Goal: Task Accomplishment & Management: Use online tool/utility

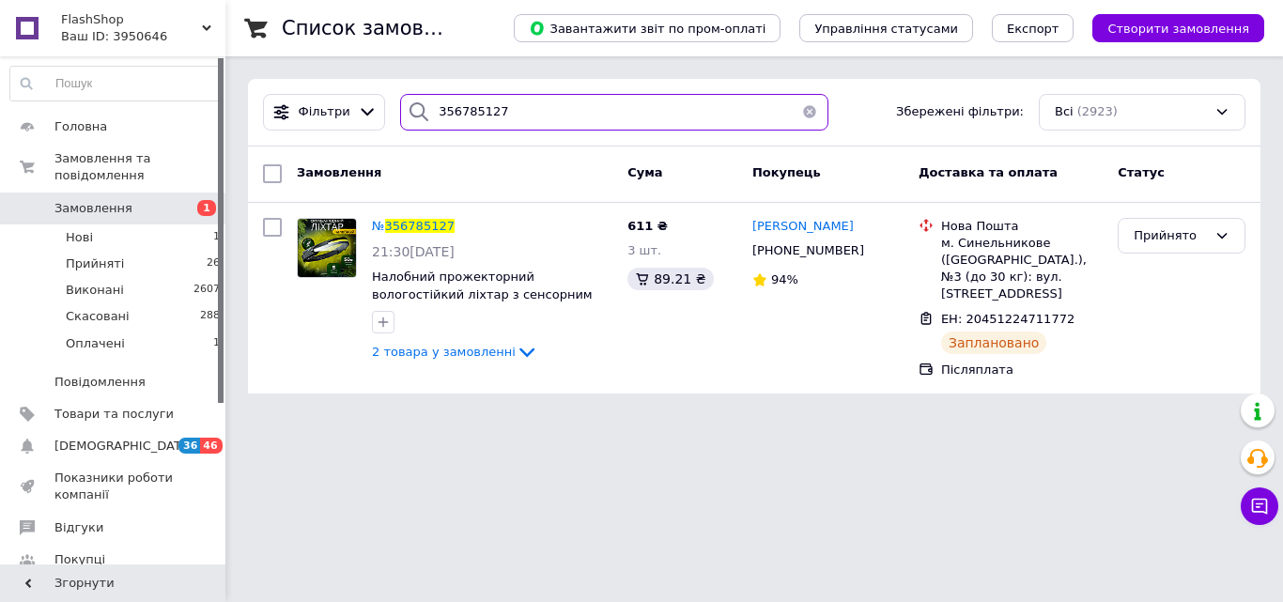
click at [502, 104] on input "356785127" at bounding box center [614, 112] width 428 height 37
paste input "897065"
type input "356897065"
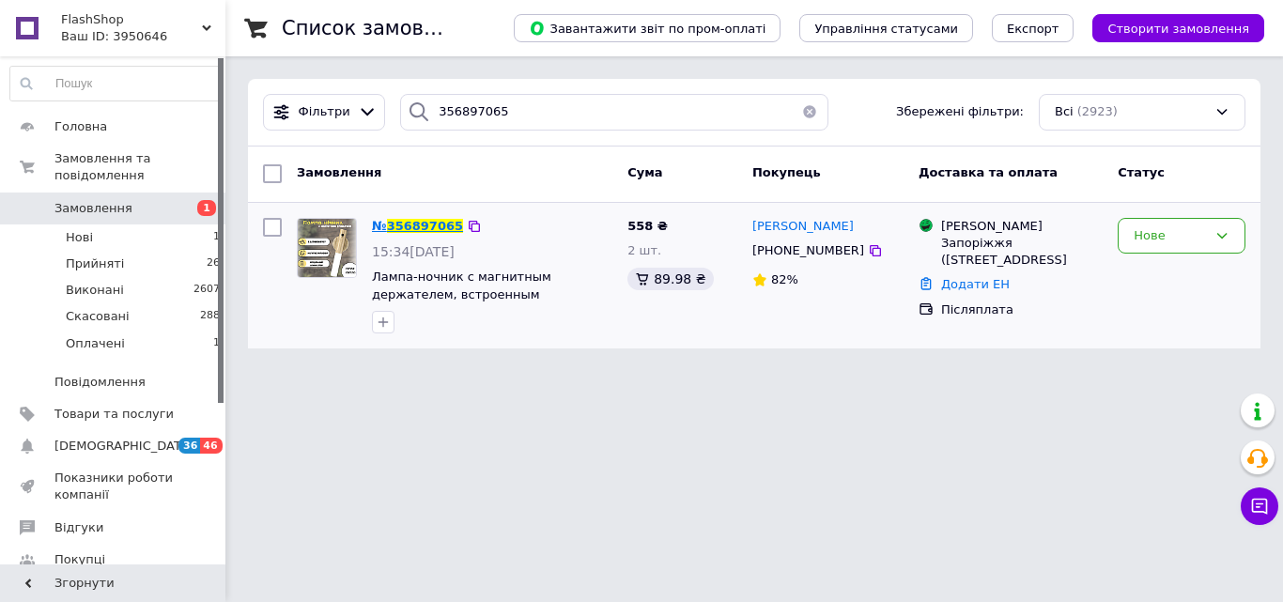
click at [428, 224] on span "356897065" at bounding box center [425, 226] width 76 height 14
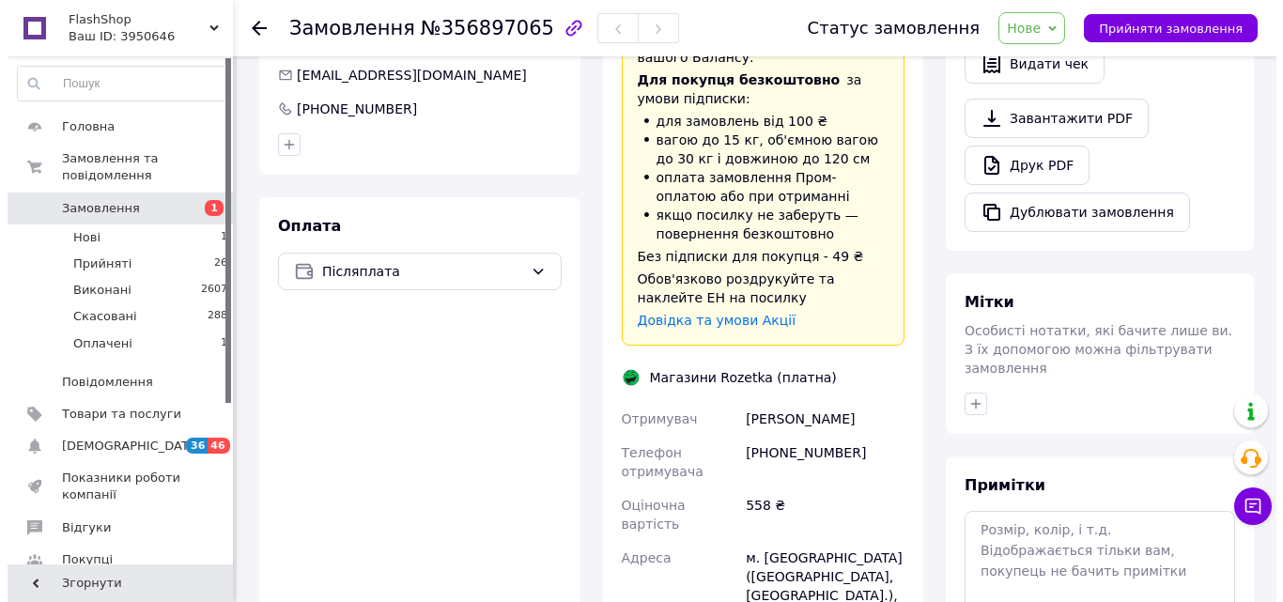
scroll to position [1036, 0]
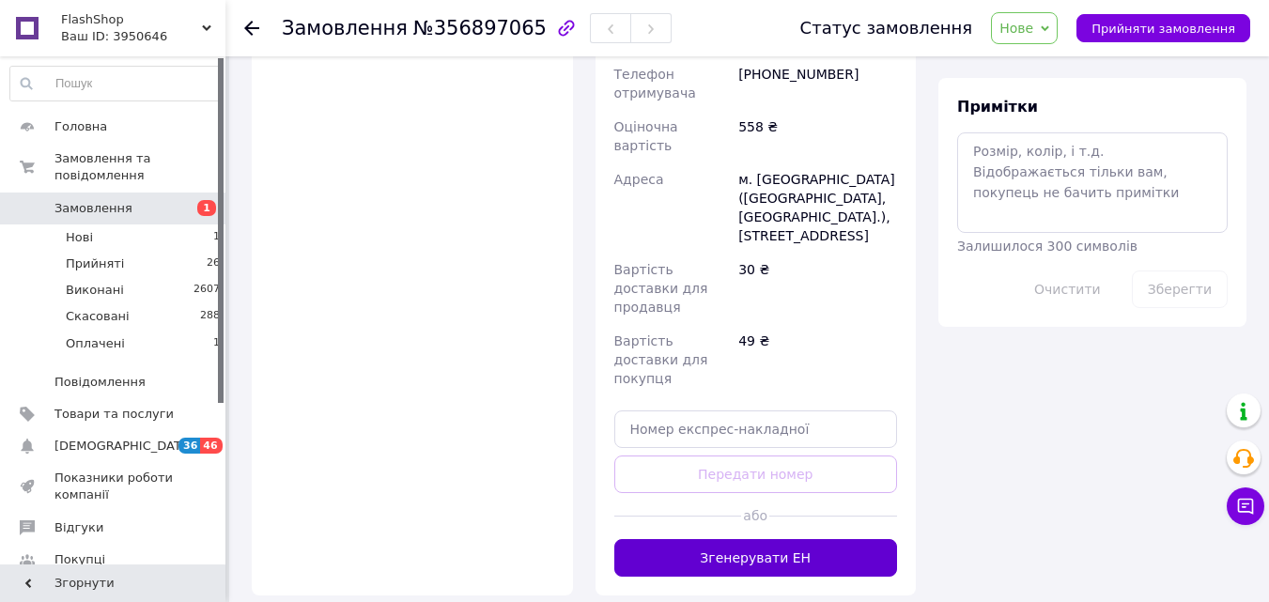
click at [732, 539] on button "Згенерувати ЕН" at bounding box center [756, 558] width 284 height 38
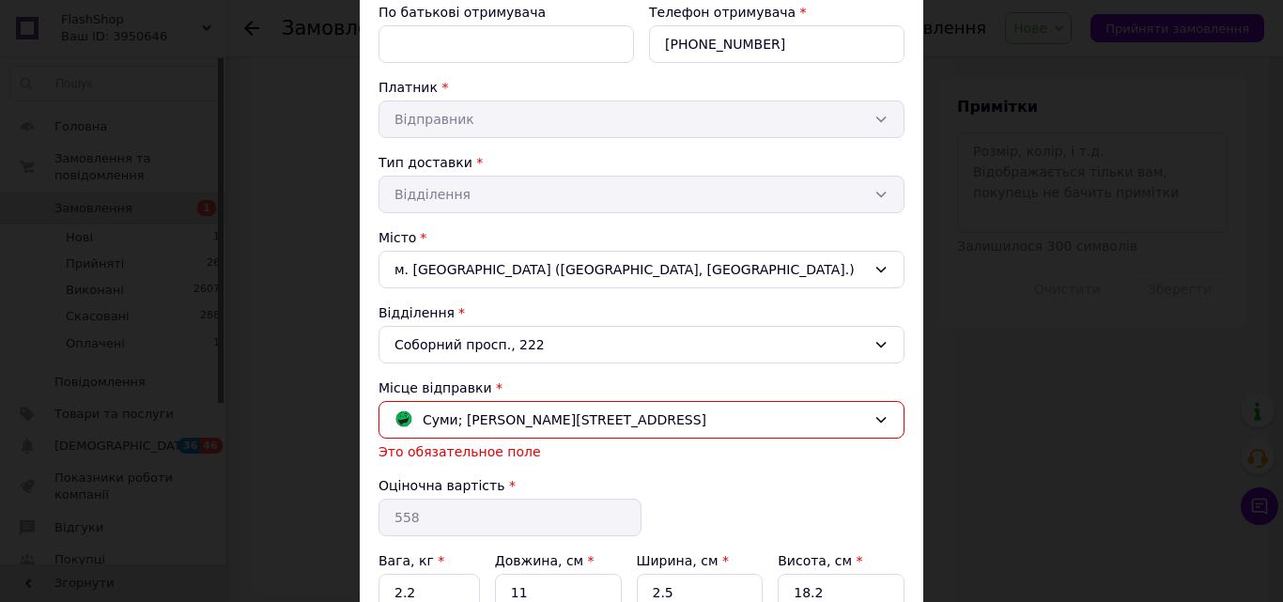
scroll to position [476, 0]
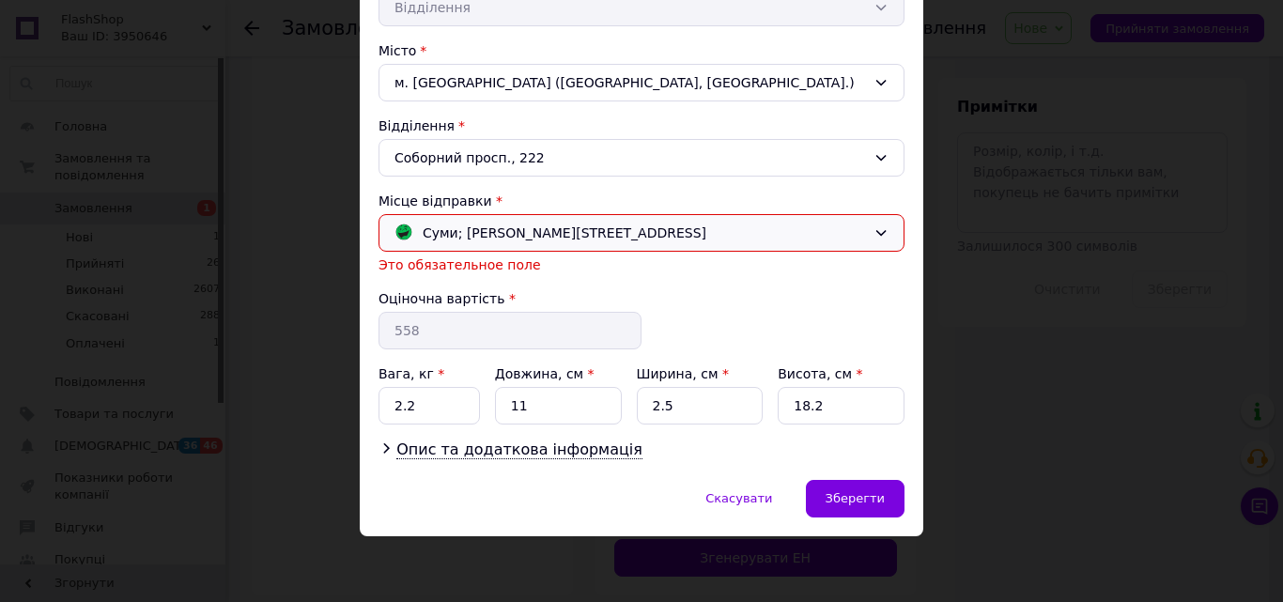
click at [533, 233] on span "Суми; [PERSON_NAME][STREET_ADDRESS]" at bounding box center [565, 233] width 284 height 21
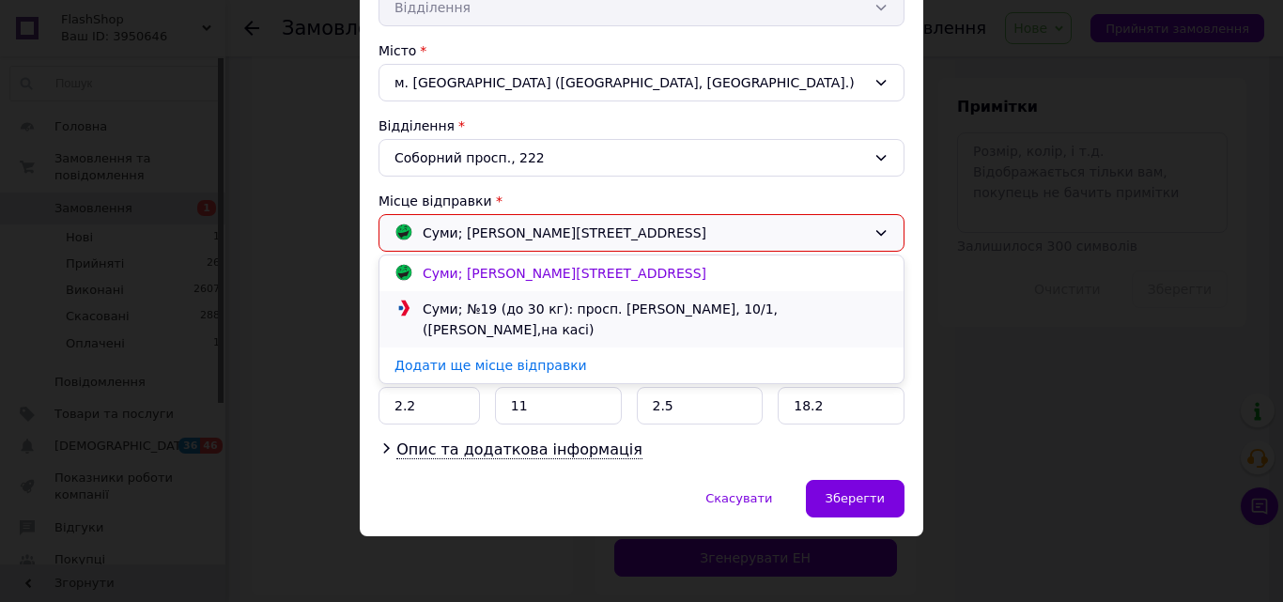
click at [570, 310] on div "Суми; №19 (до 30 кг): просп. [PERSON_NAME], 10/1, ([PERSON_NAME],на касі)" at bounding box center [655, 319] width 475 height 41
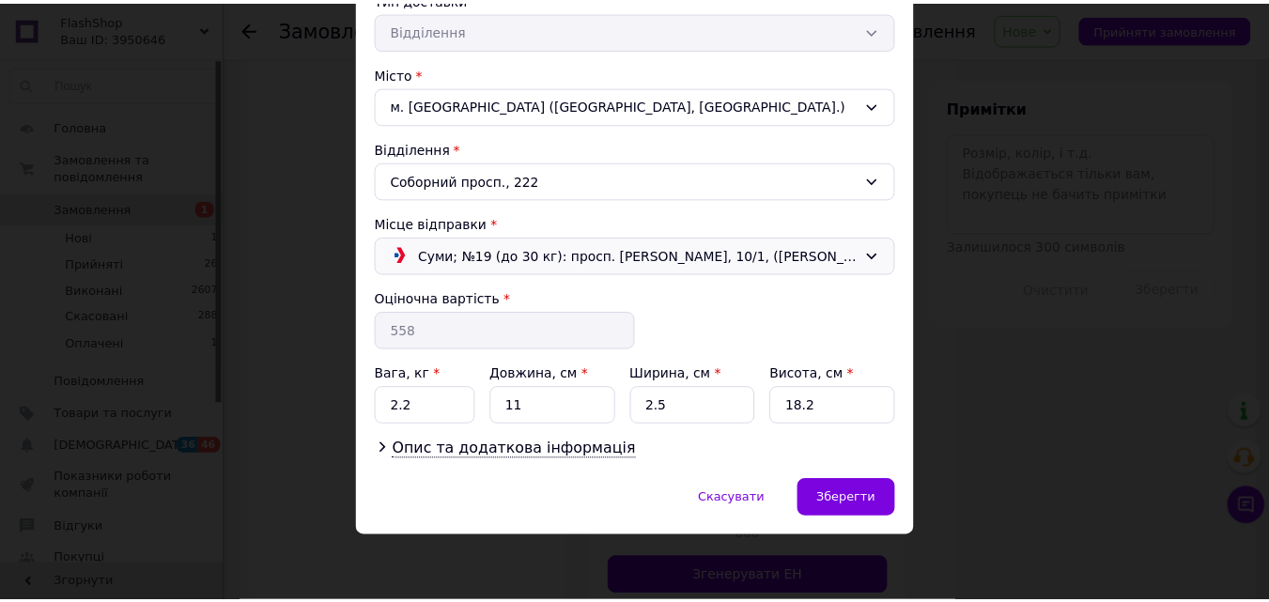
scroll to position [454, 0]
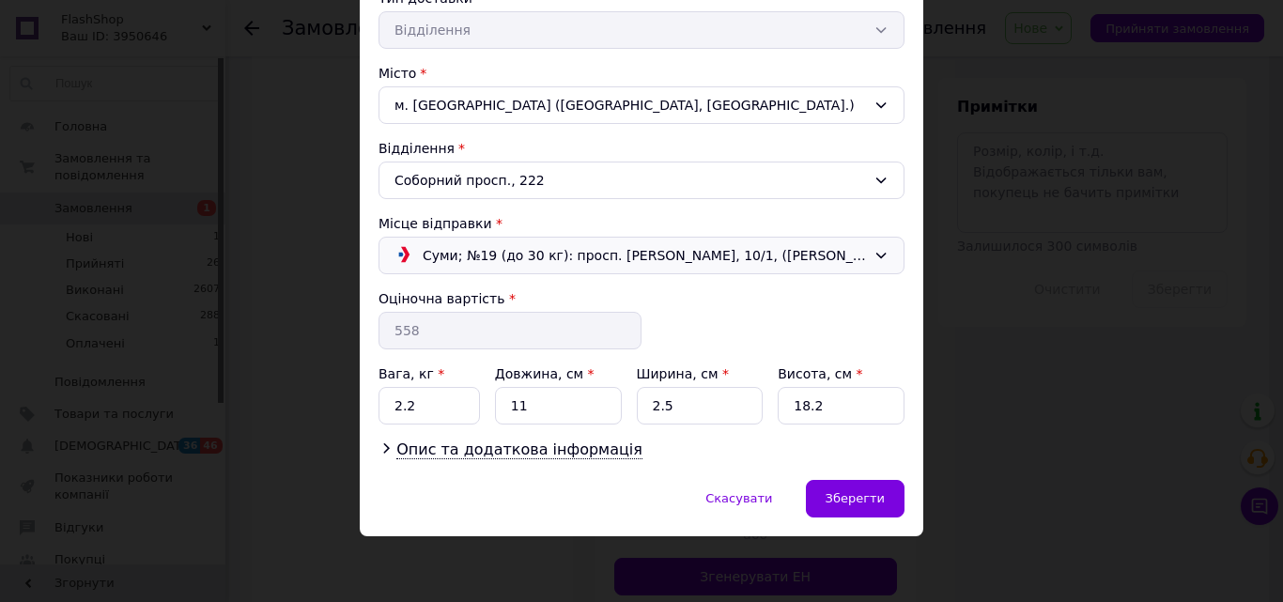
click at [590, 245] on span "Суми; №19 (до 30 кг): просп. [PERSON_NAME], 10/1, ([PERSON_NAME],на касі)" at bounding box center [644, 255] width 443 height 21
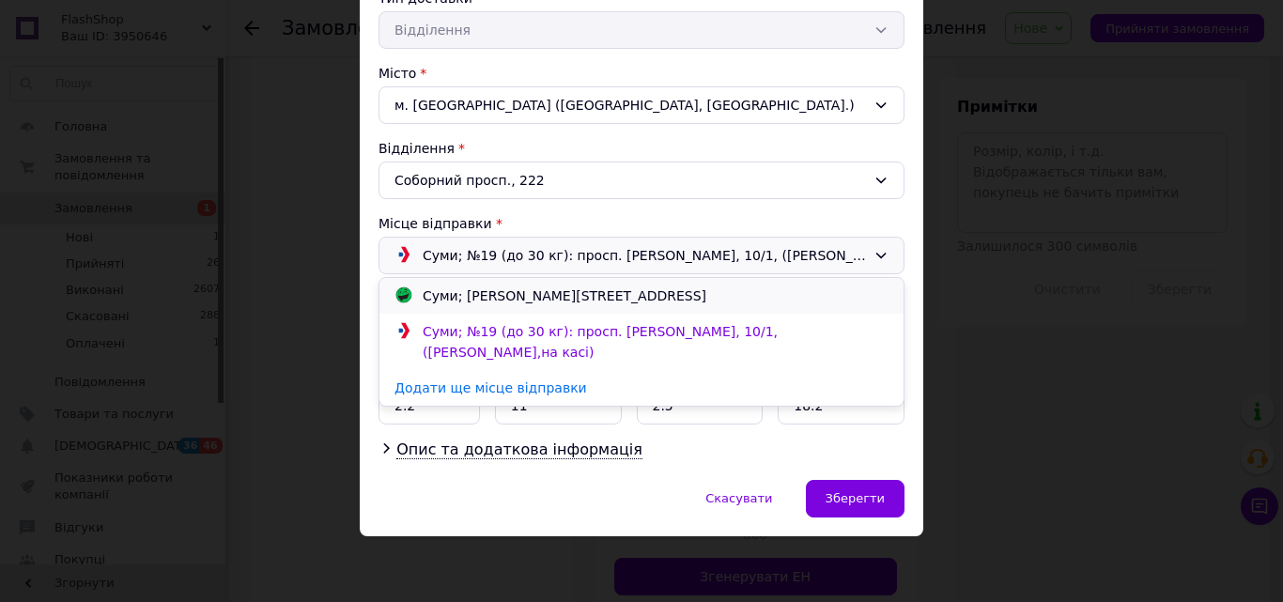
click at [591, 290] on div "Суми; [PERSON_NAME][STREET_ADDRESS]" at bounding box center [564, 296] width 293 height 21
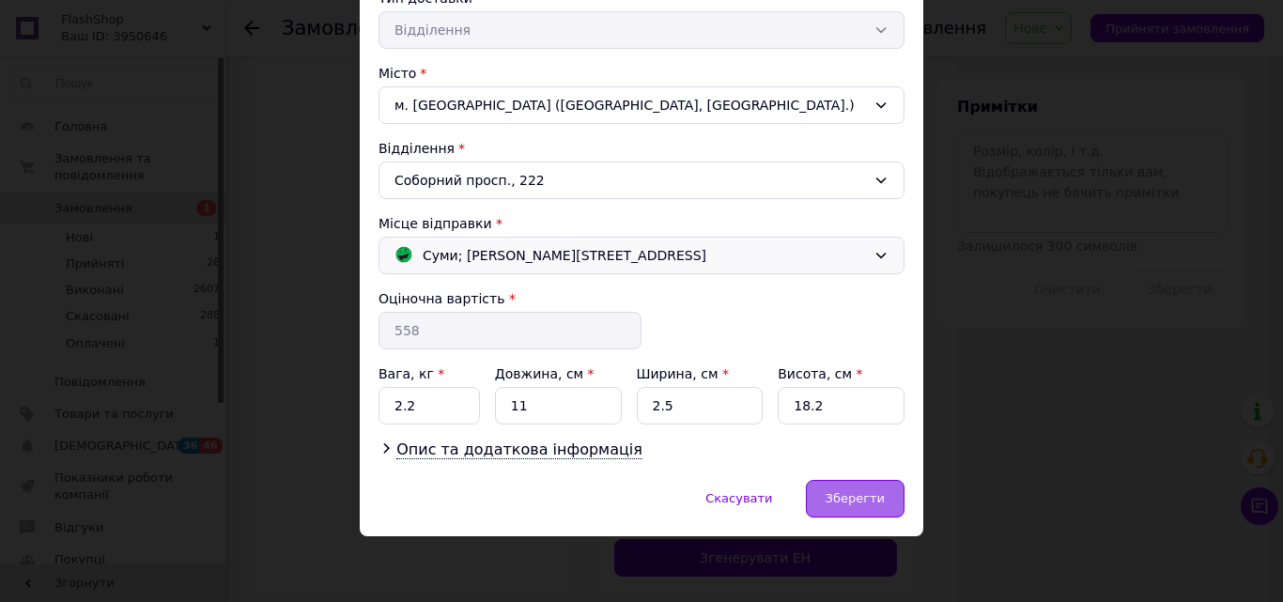
click at [867, 516] on div "Зберегти" at bounding box center [855, 499] width 99 height 38
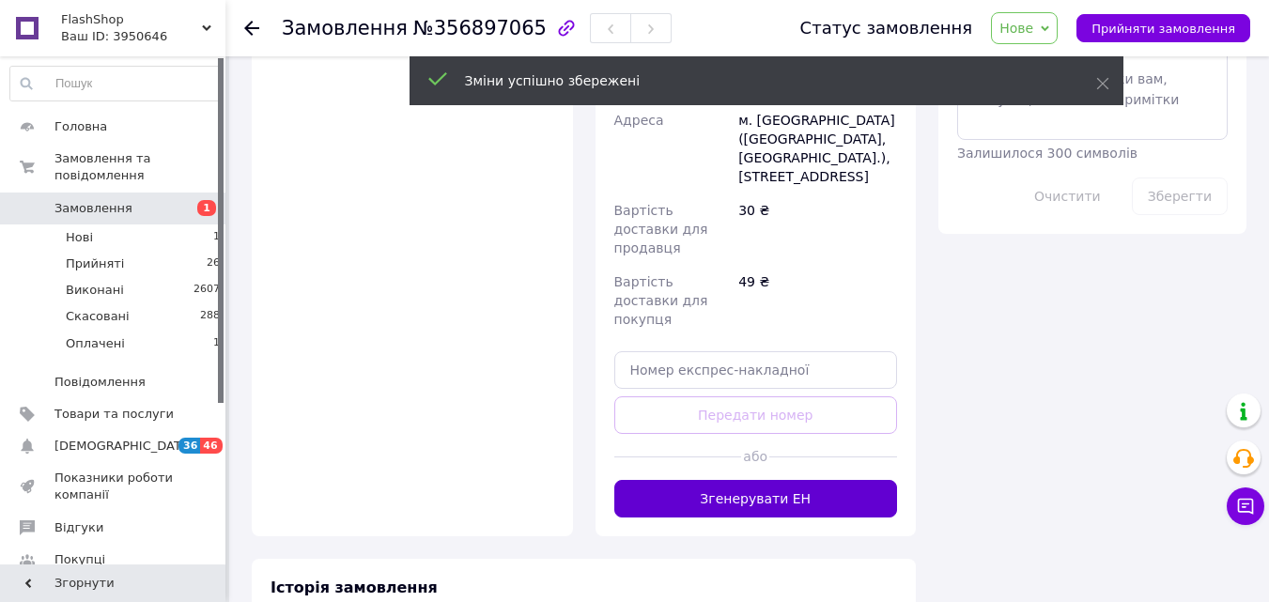
scroll to position [1156, 0]
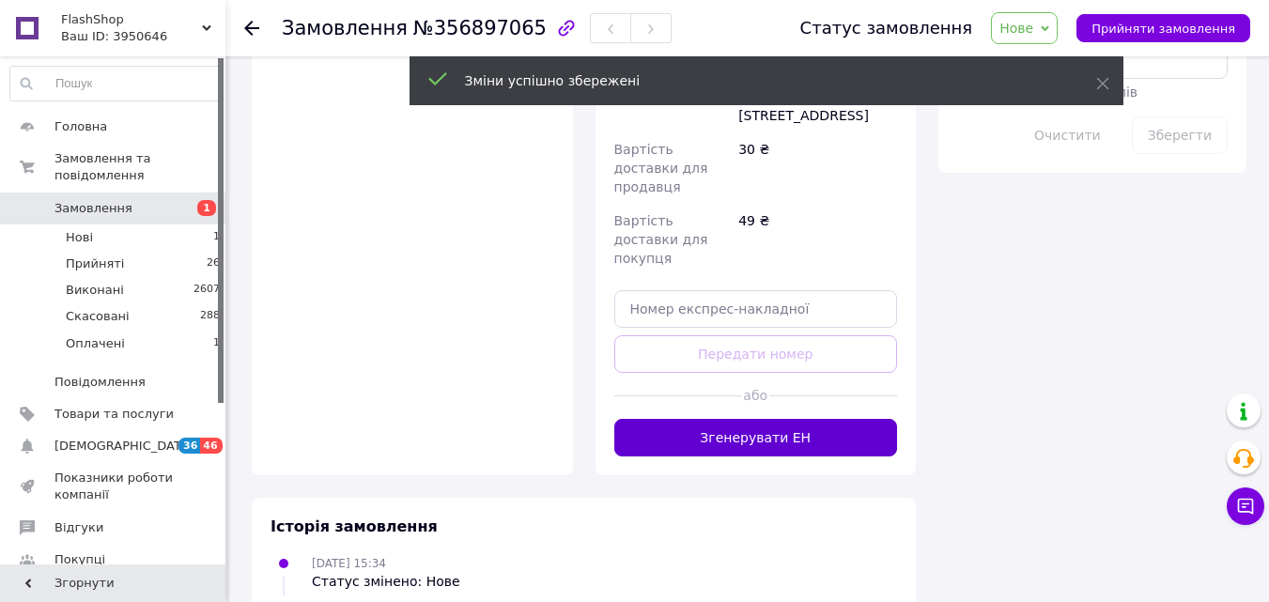
click at [763, 419] on button "Згенерувати ЕН" at bounding box center [756, 438] width 284 height 38
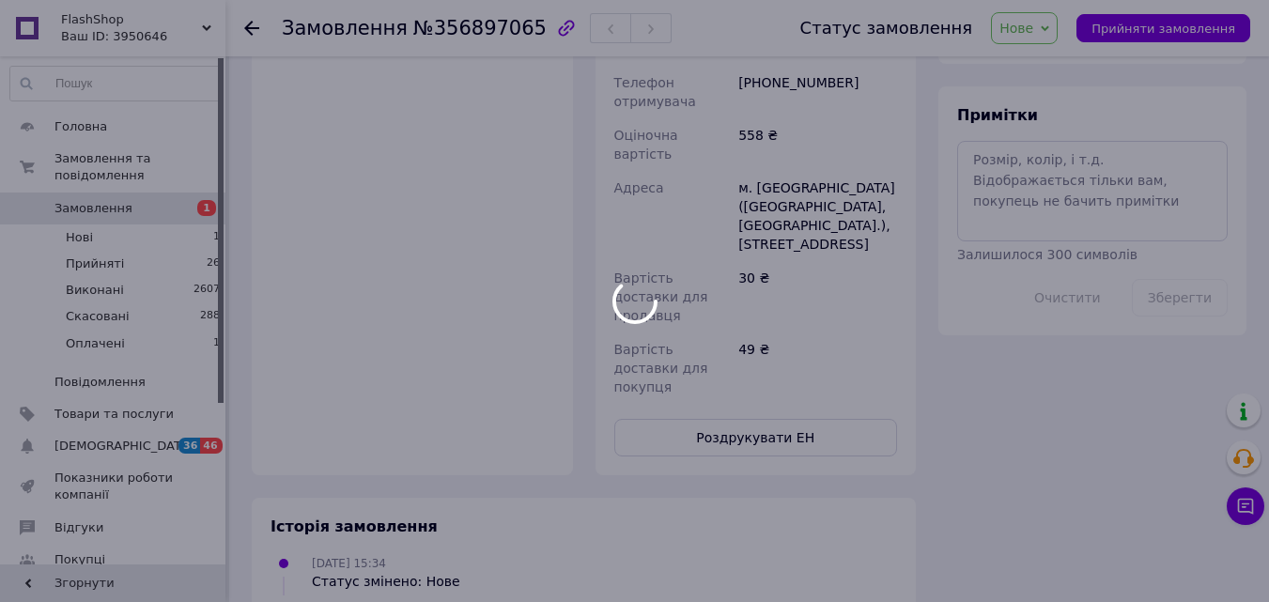
scroll to position [746, 0]
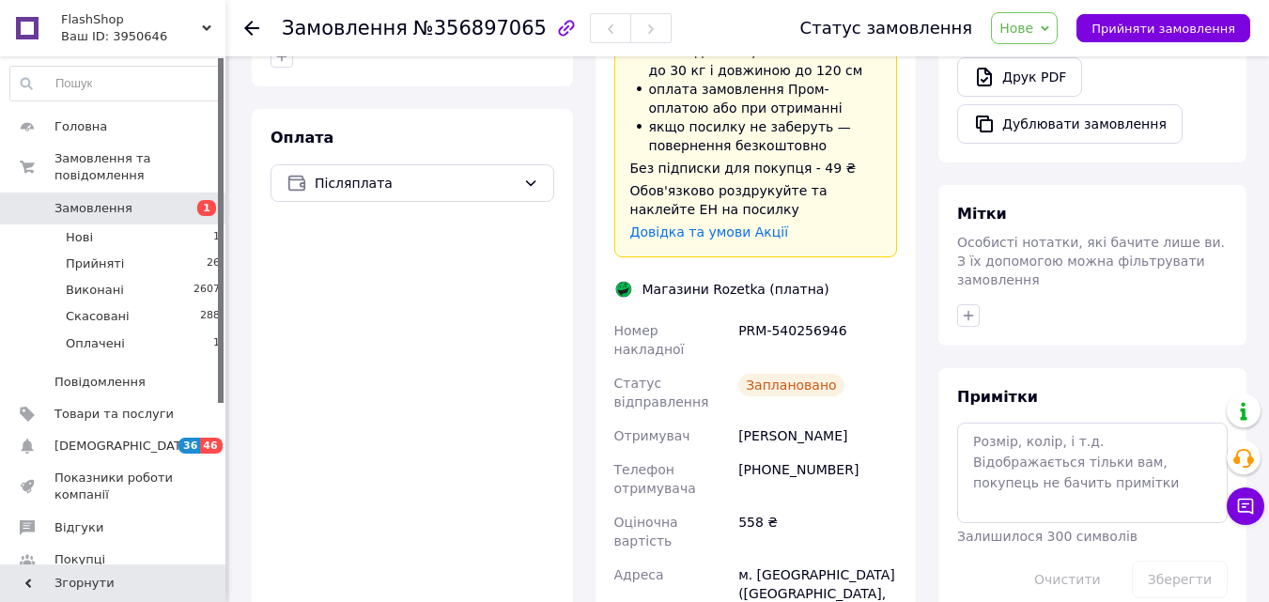
click at [785, 314] on div "PRM-540256946" at bounding box center [817, 340] width 166 height 53
copy div "PRM-540256946"
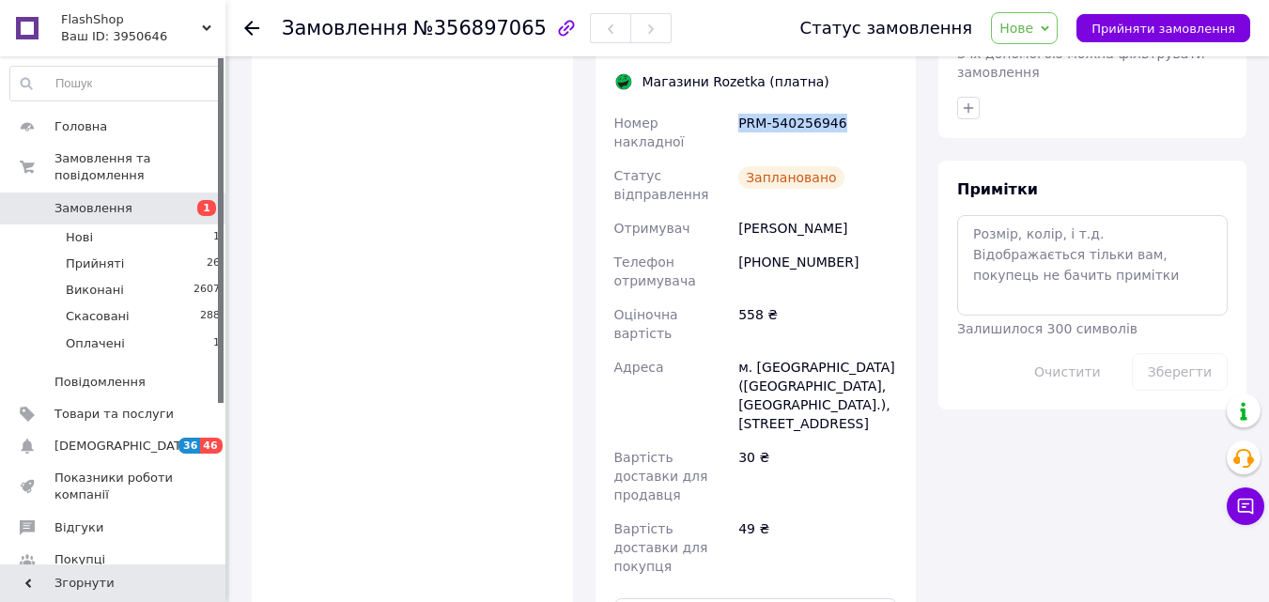
scroll to position [1121, 0]
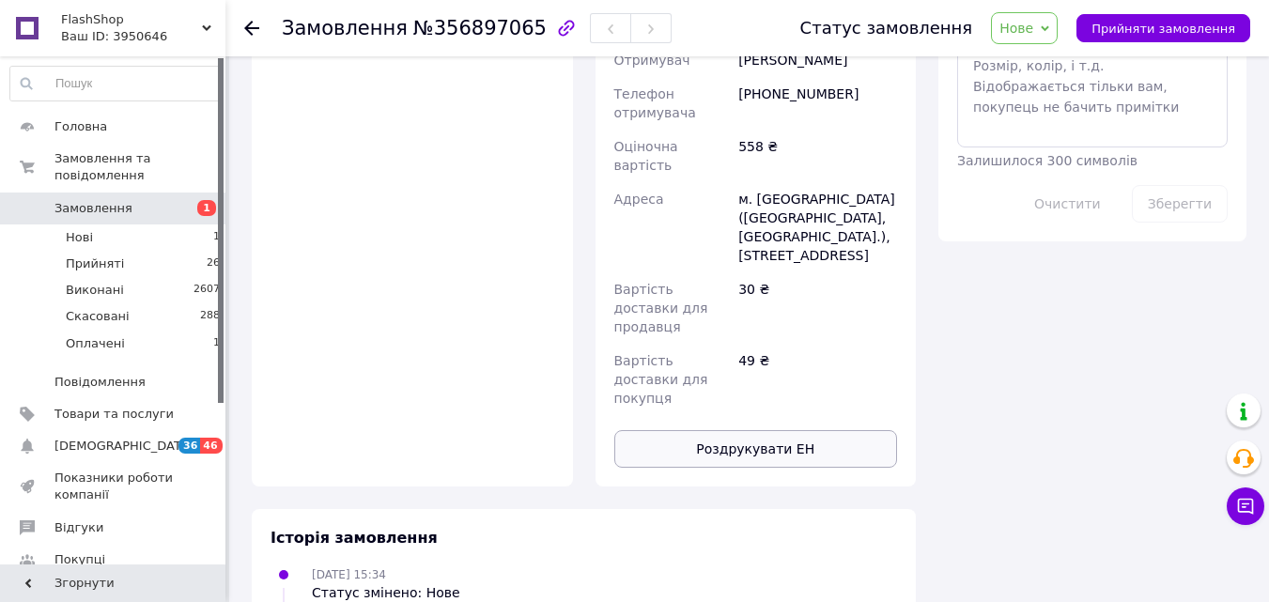
click at [733, 430] on button "Роздрукувати ЕН" at bounding box center [756, 449] width 284 height 38
